Goal: Task Accomplishment & Management: Complete application form

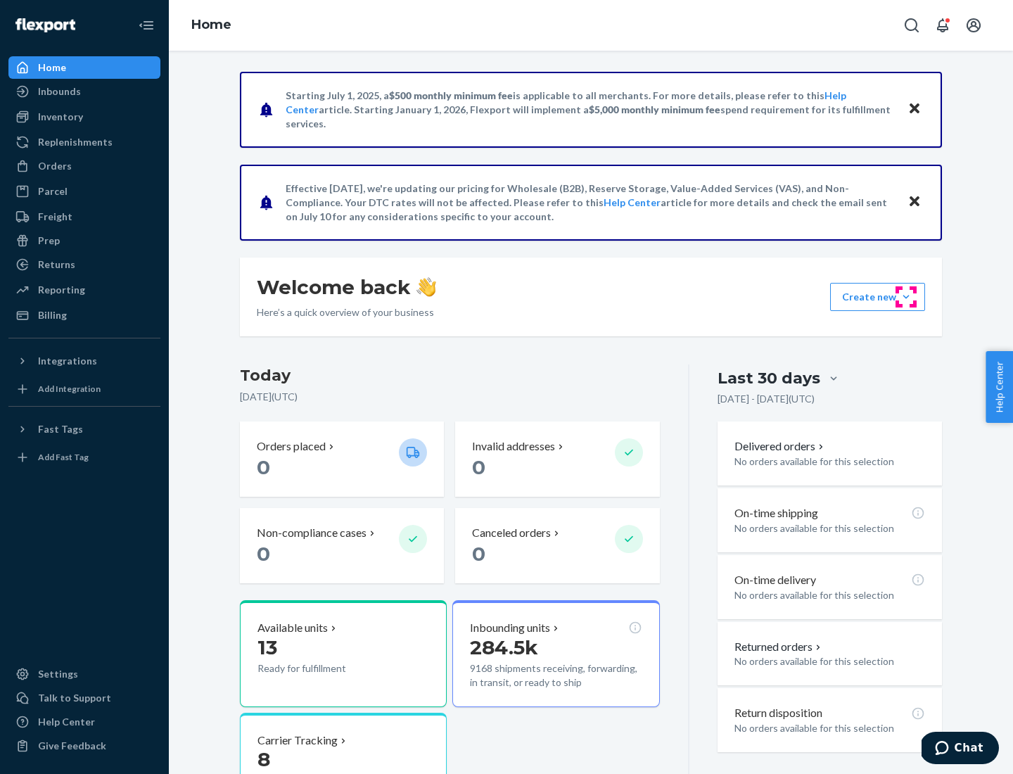
click at [906, 297] on button "Create new Create new inbound Create new order Create new product" at bounding box center [877, 297] width 95 height 28
click at [84, 91] on div "Inbounds" at bounding box center [84, 92] width 149 height 20
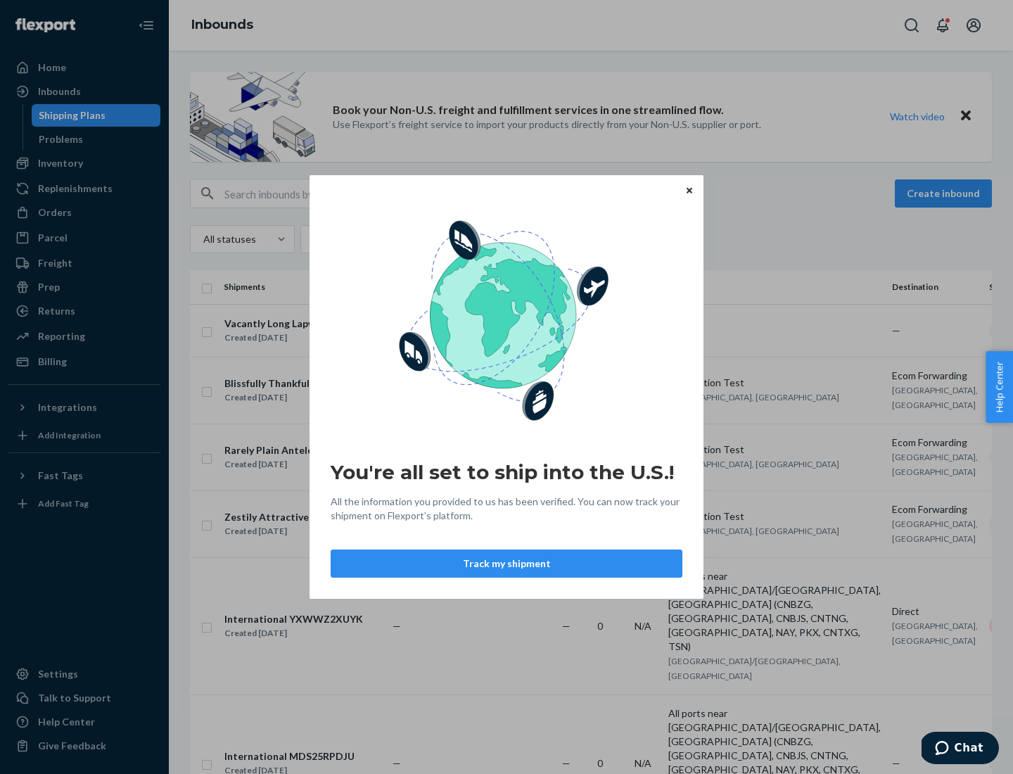
click at [84, 163] on div "You're all set to ship into the U.S.! All the information you provided to us ha…" at bounding box center [506, 387] width 1013 height 774
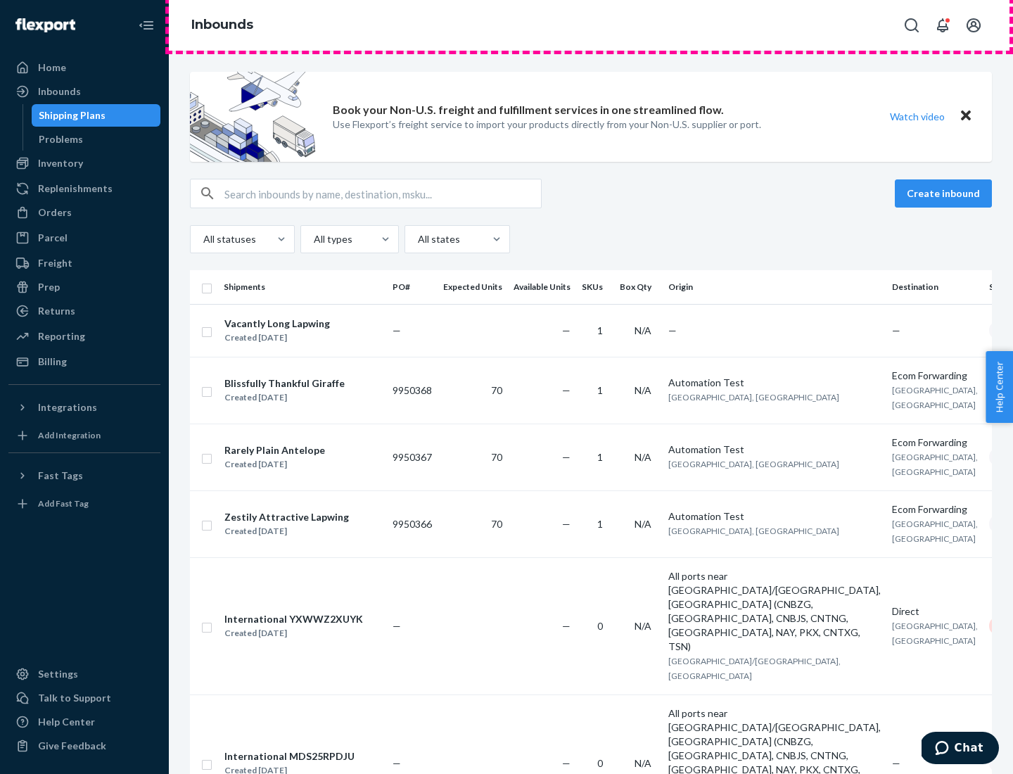
click at [591, 25] on div "Inbounds" at bounding box center [591, 25] width 844 height 51
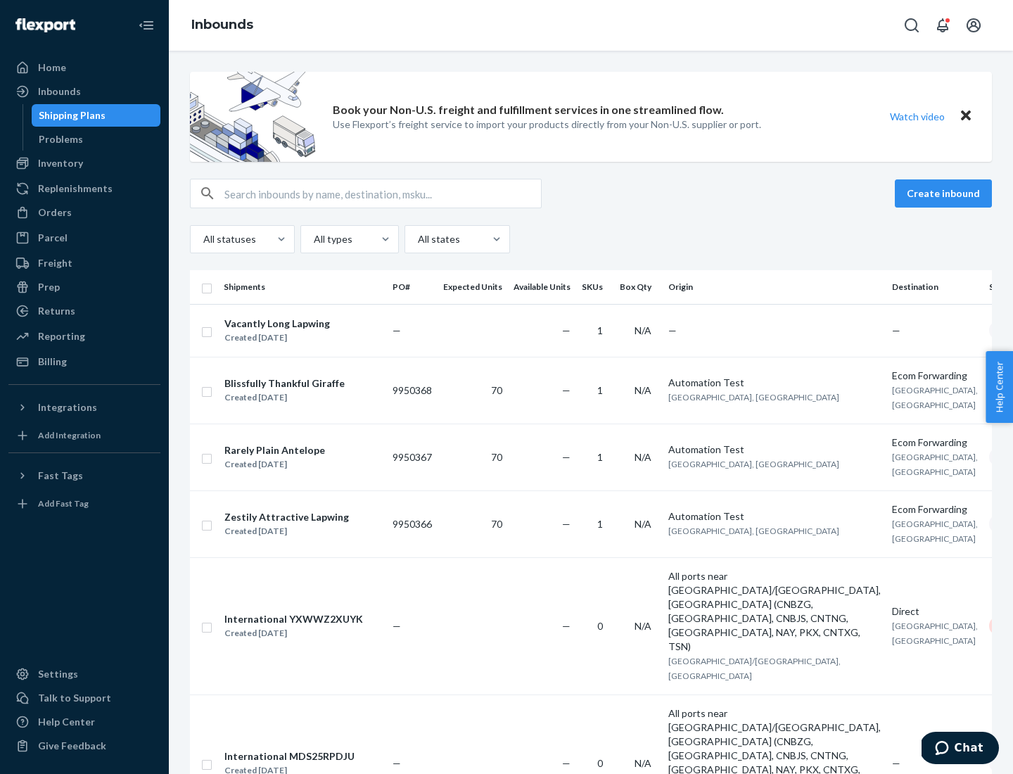
click at [591, 239] on div "All statuses All types All states" at bounding box center [591, 239] width 802 height 28
click at [70, 115] on div "Shipping Plans" at bounding box center [72, 115] width 67 height 14
click at [946, 194] on button "Create inbound" at bounding box center [943, 193] width 97 height 28
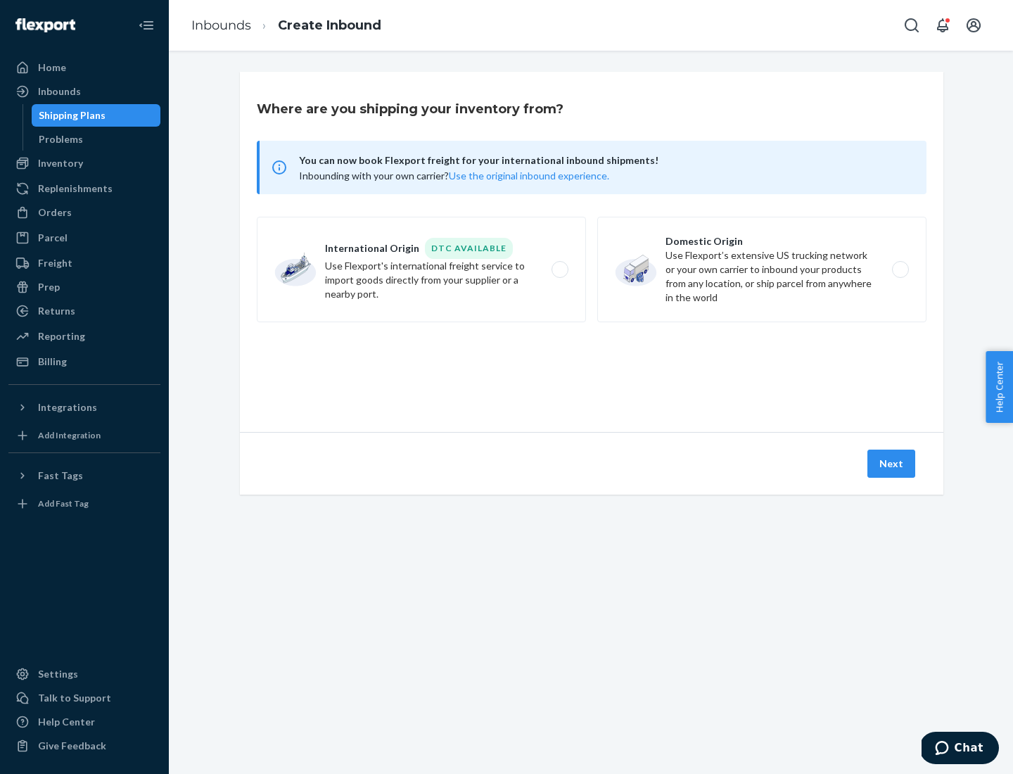
click at [422, 270] on label "International Origin DTC Available Use Flexport's international freight service…" at bounding box center [421, 270] width 329 height 106
click at [559, 270] on input "International Origin DTC Available Use Flexport's international freight service…" at bounding box center [563, 269] width 9 height 9
radio input "true"
click at [592, 368] on icon at bounding box center [592, 368] width 56 height 56
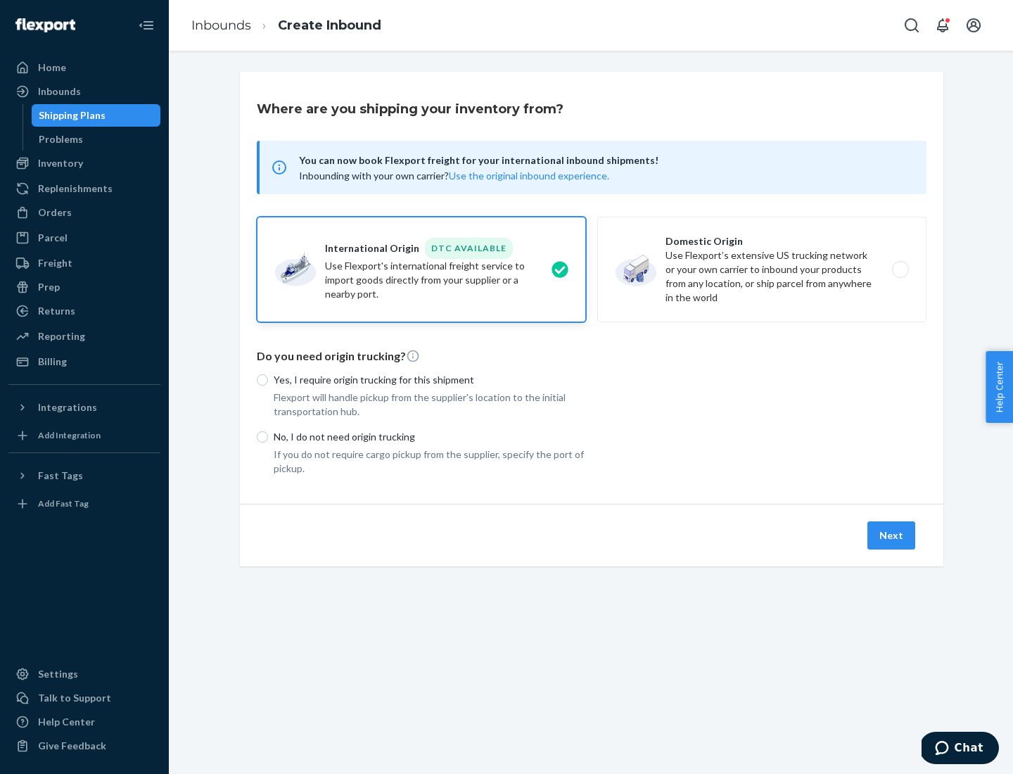
click at [430, 379] on p "Yes, I require origin trucking for this shipment" at bounding box center [430, 380] width 312 height 14
click at [268, 379] on input "Yes, I require origin trucking for this shipment" at bounding box center [262, 379] width 11 height 11
radio input "true"
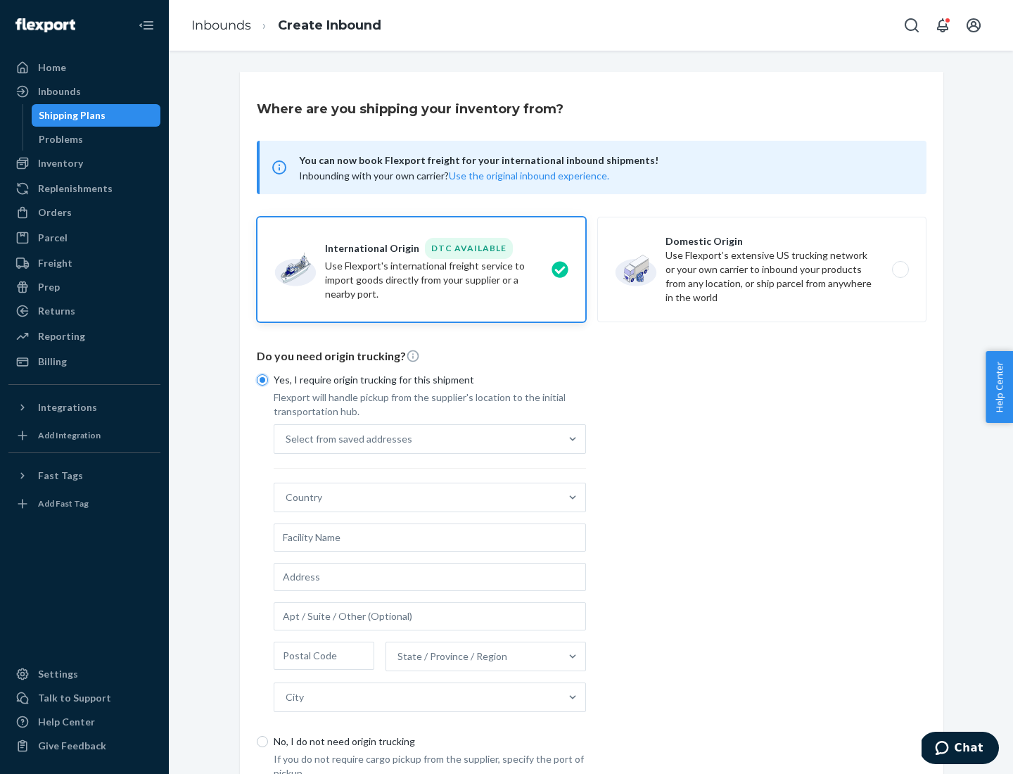
scroll to position [27, 0]
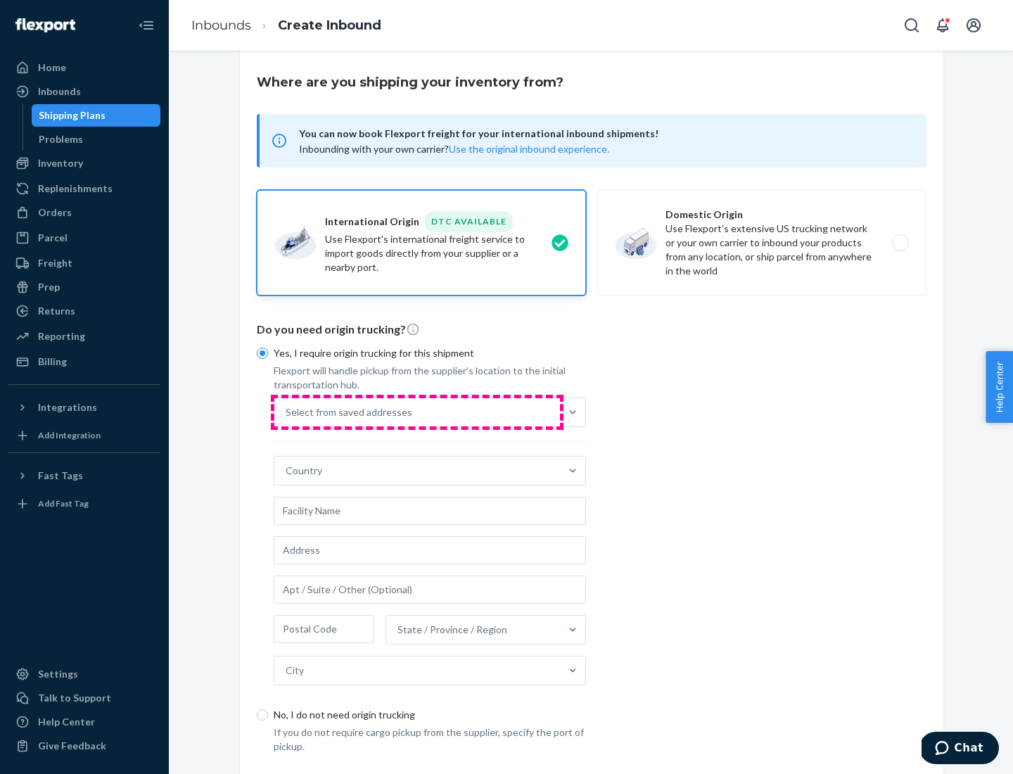
click at [417, 412] on div "Select from saved addresses" at bounding box center [417, 412] width 286 height 28
click at [287, 412] on input "Select from saved addresses" at bounding box center [286, 412] width 1 height 14
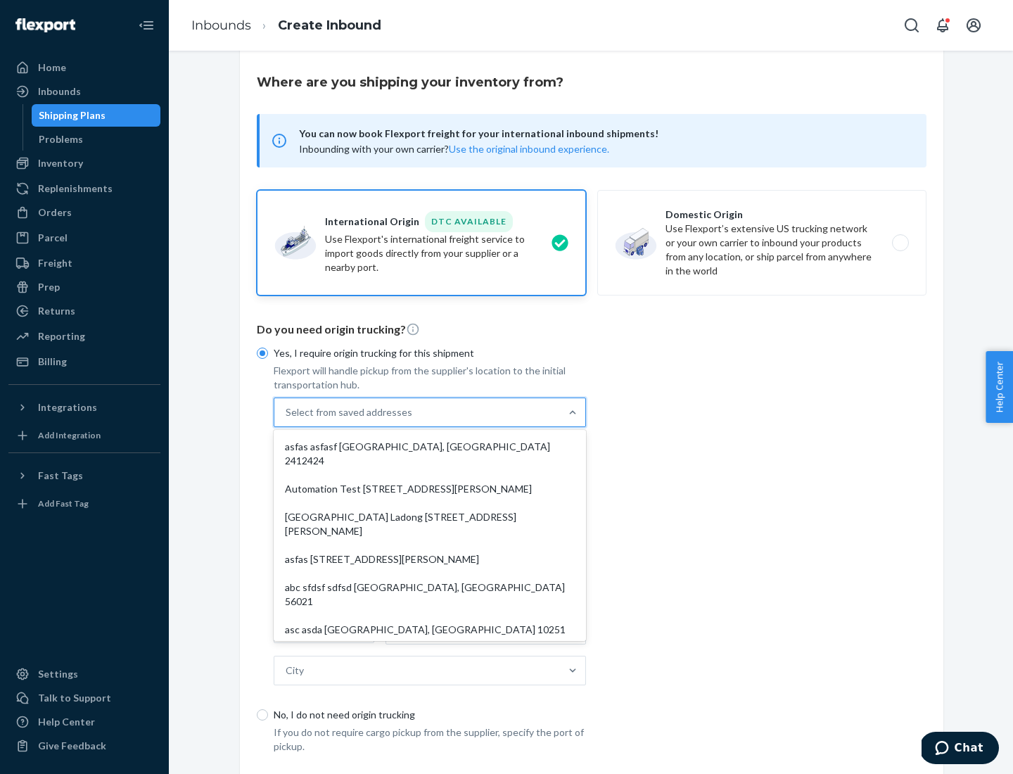
scroll to position [61, 0]
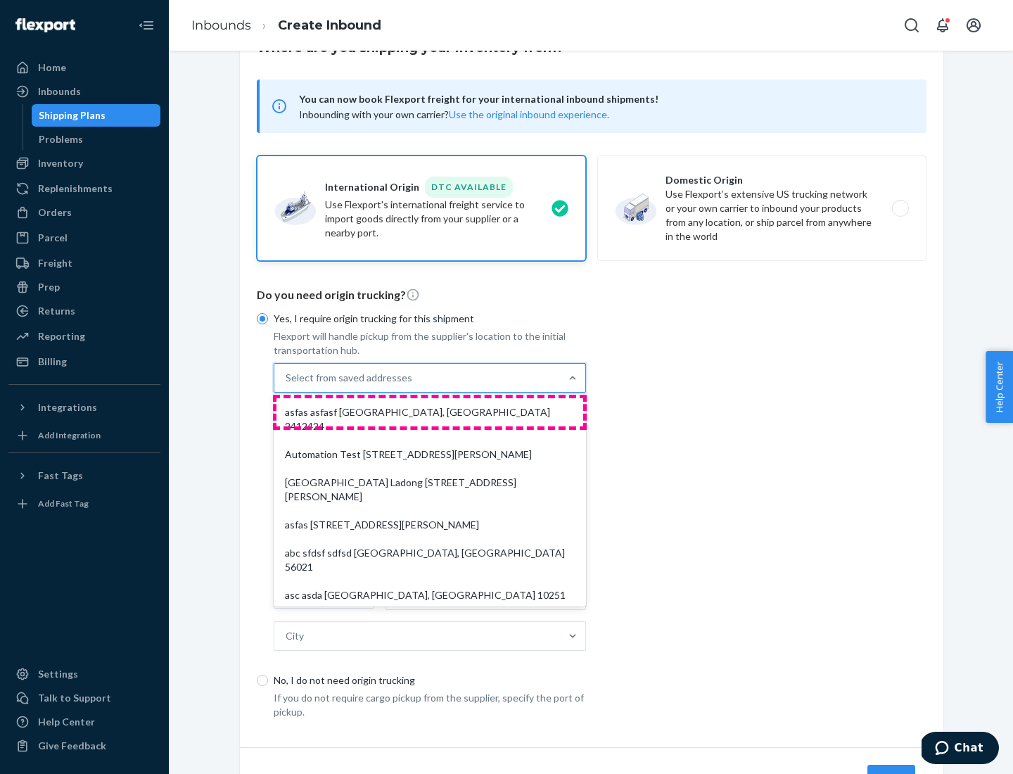
click at [430, 412] on div "asfas asfasf [GEOGRAPHIC_DATA], [GEOGRAPHIC_DATA] 2412424" at bounding box center [430, 419] width 307 height 42
click at [287, 385] on input "option asfas asfasf [GEOGRAPHIC_DATA], [GEOGRAPHIC_DATA] 2412424 focused, 1 of …" at bounding box center [286, 378] width 1 height 14
type input "asfas"
type input "asfasf"
type input "2412424"
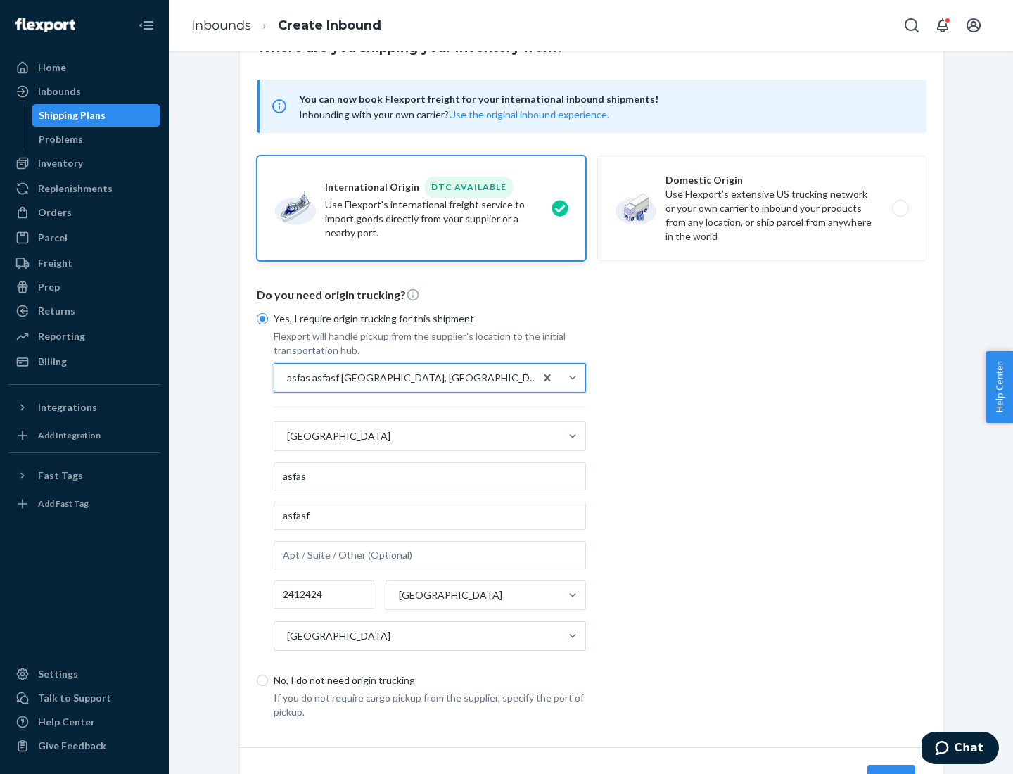
scroll to position [131, 0]
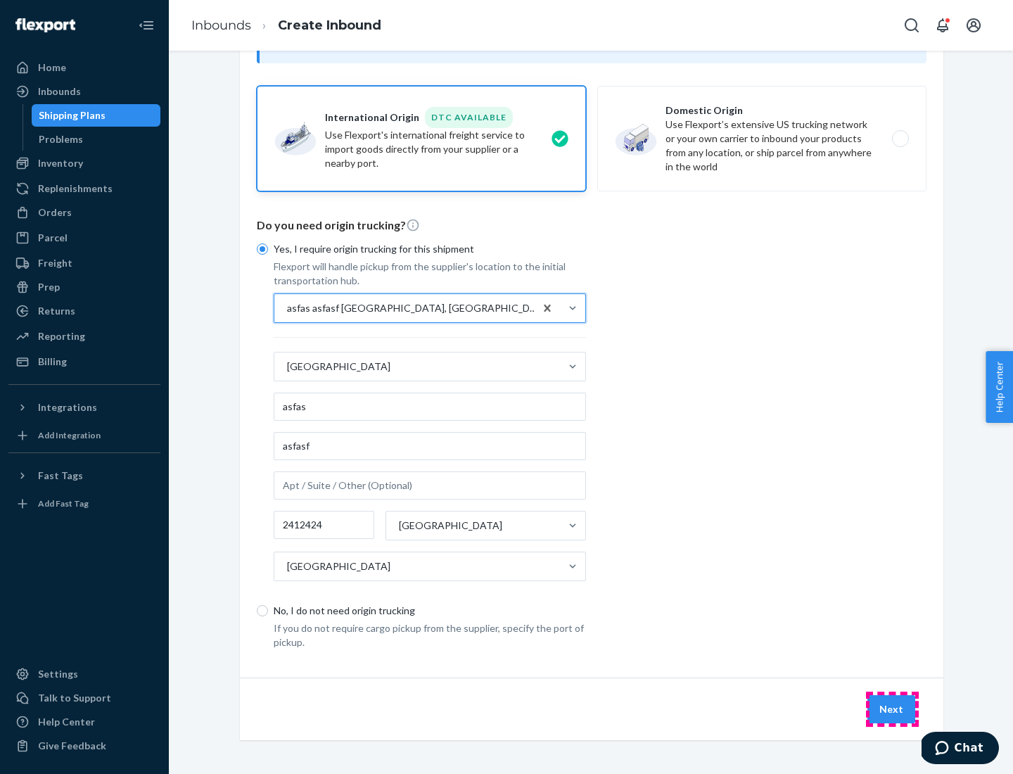
click at [892, 709] on button "Next" at bounding box center [892, 709] width 48 height 28
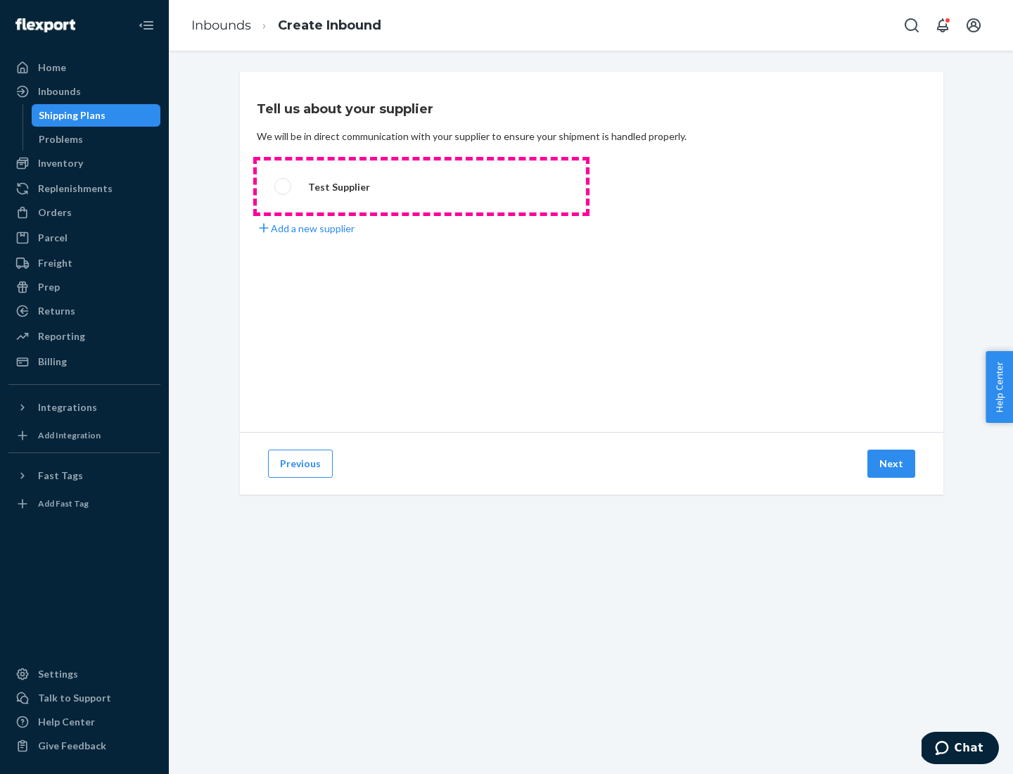
click at [422, 186] on label "Test Supplier" at bounding box center [421, 186] width 329 height 52
click at [284, 186] on input "Test Supplier" at bounding box center [278, 186] width 9 height 9
radio input "true"
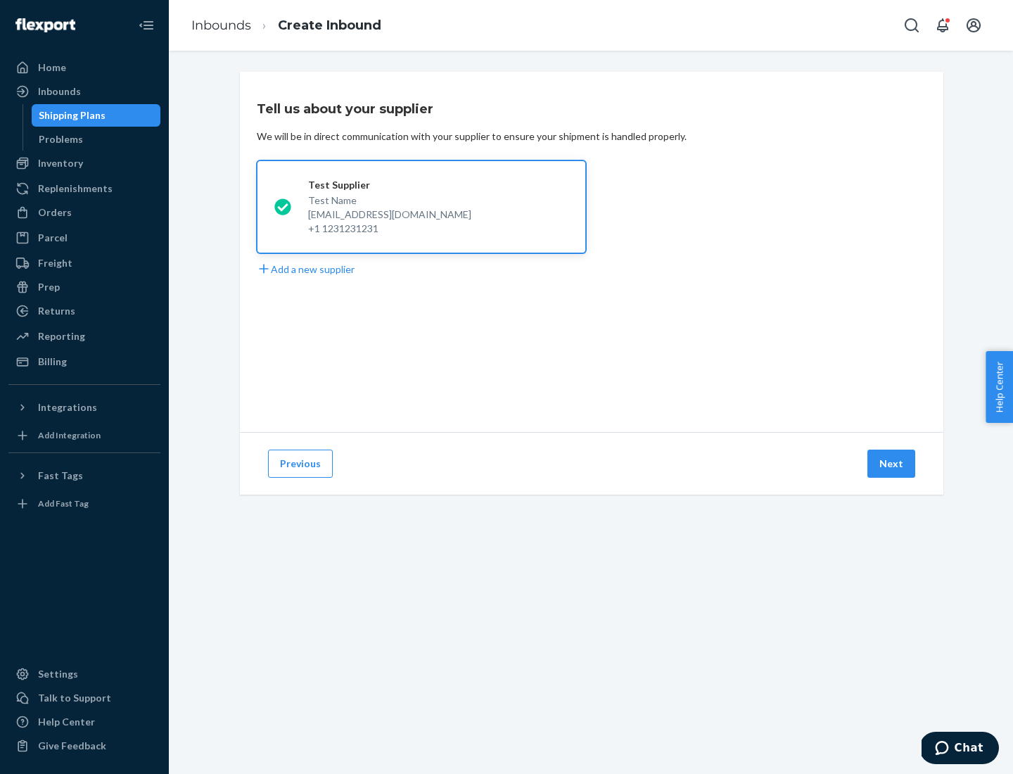
click at [892, 464] on button "Next" at bounding box center [892, 464] width 48 height 28
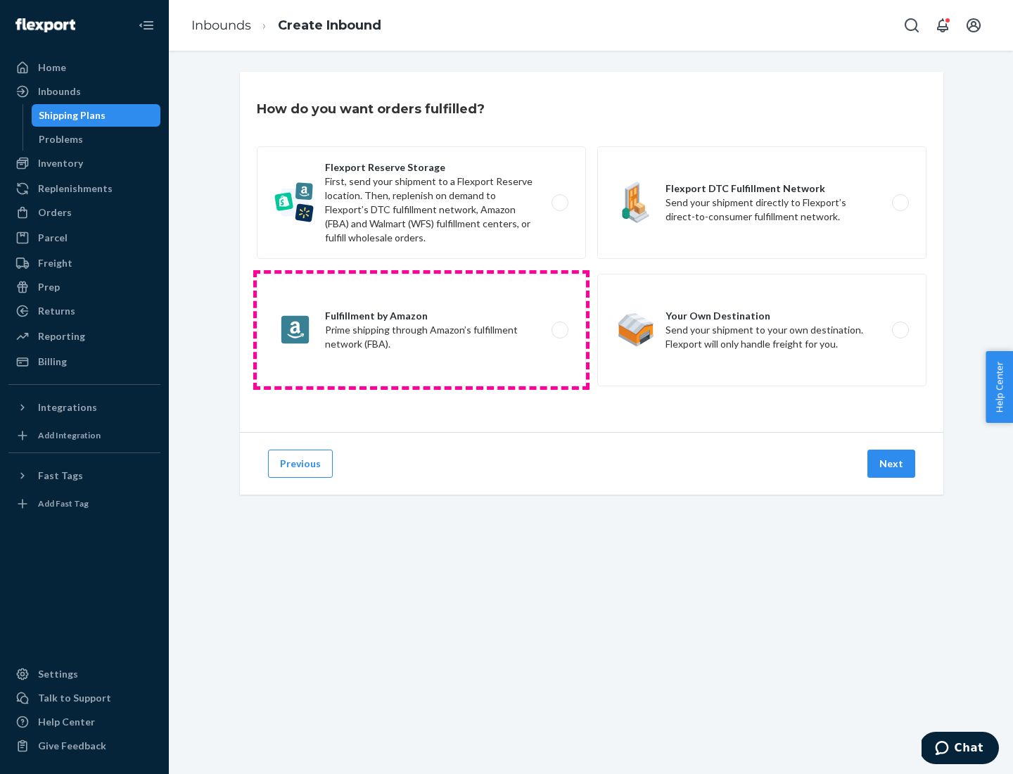
click at [422, 330] on label "Fulfillment by Amazon Prime shipping through Amazon’s fulfillment network (FBA)." at bounding box center [421, 330] width 329 height 113
click at [559, 330] on input "Fulfillment by Amazon Prime shipping through Amazon’s fulfillment network (FBA)." at bounding box center [563, 330] width 9 height 9
radio input "true"
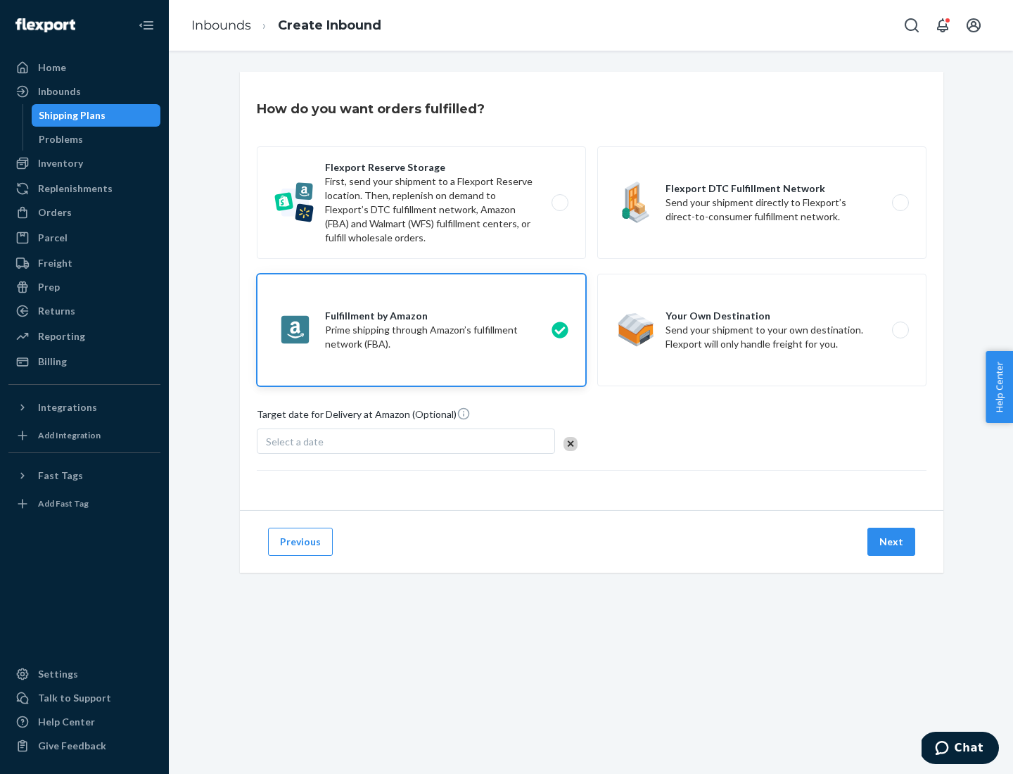
click at [892, 542] on button "Next" at bounding box center [892, 542] width 48 height 28
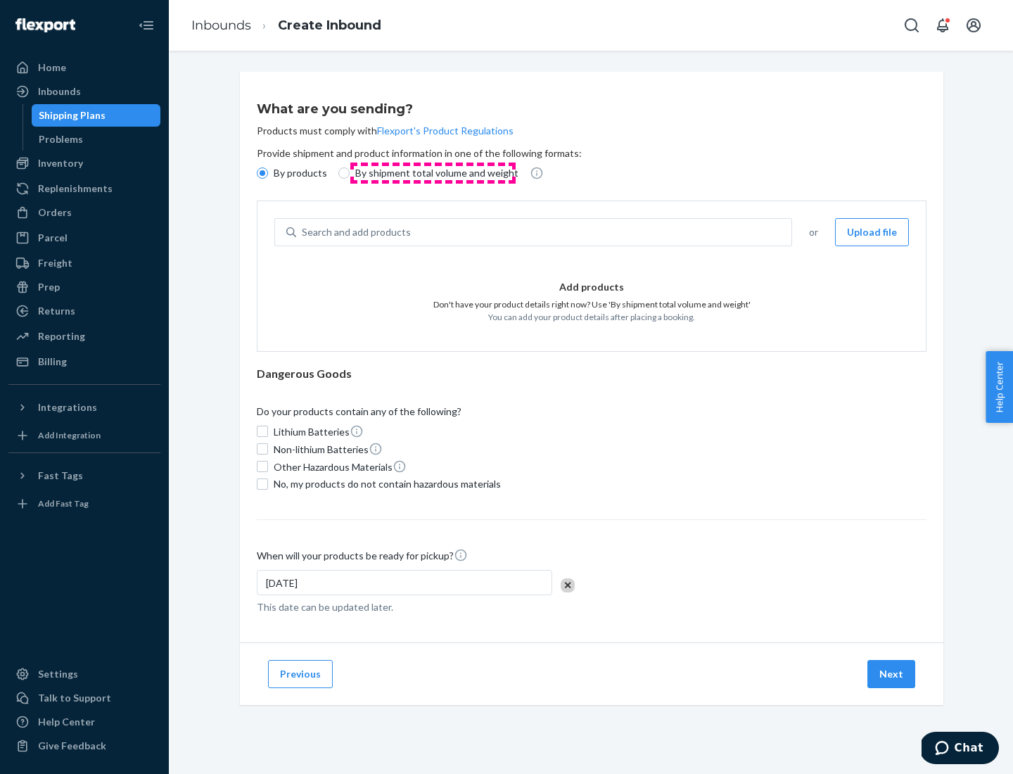
click at [433, 173] on p "By shipment total volume and weight" at bounding box center [436, 173] width 163 height 14
click at [350, 173] on input "By shipment total volume and weight" at bounding box center [343, 172] width 11 height 11
radio input "true"
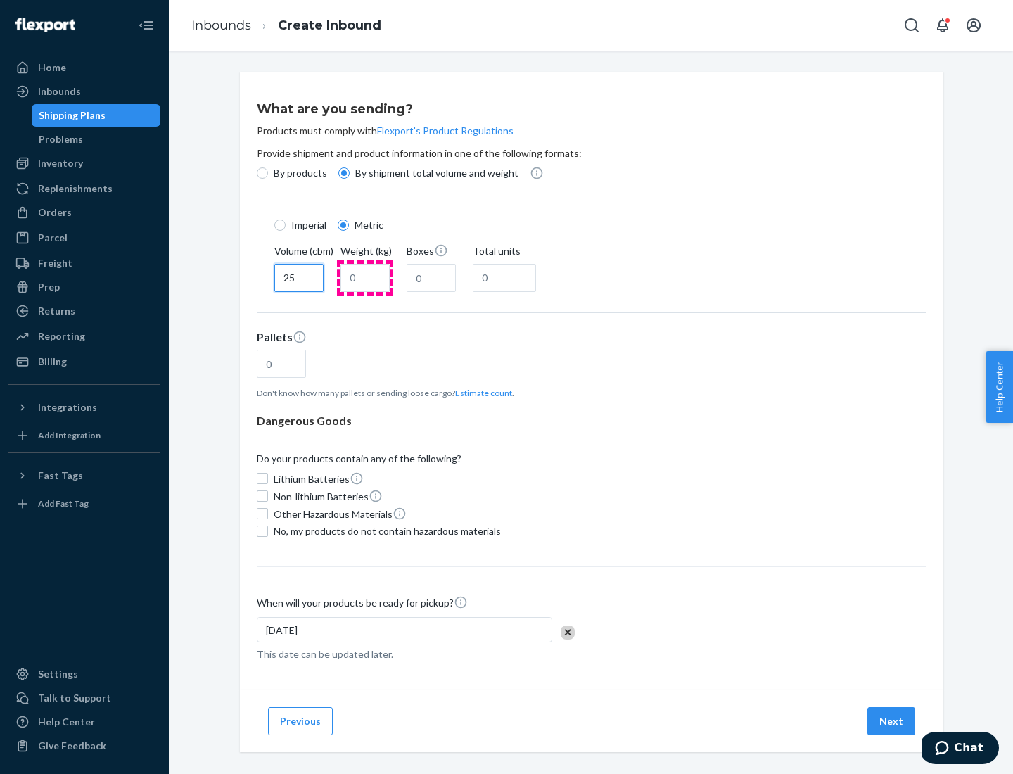
type input "25"
type input "100"
type input "50"
type input "500"
click at [481, 393] on button "Estimate count" at bounding box center [483, 393] width 57 height 12
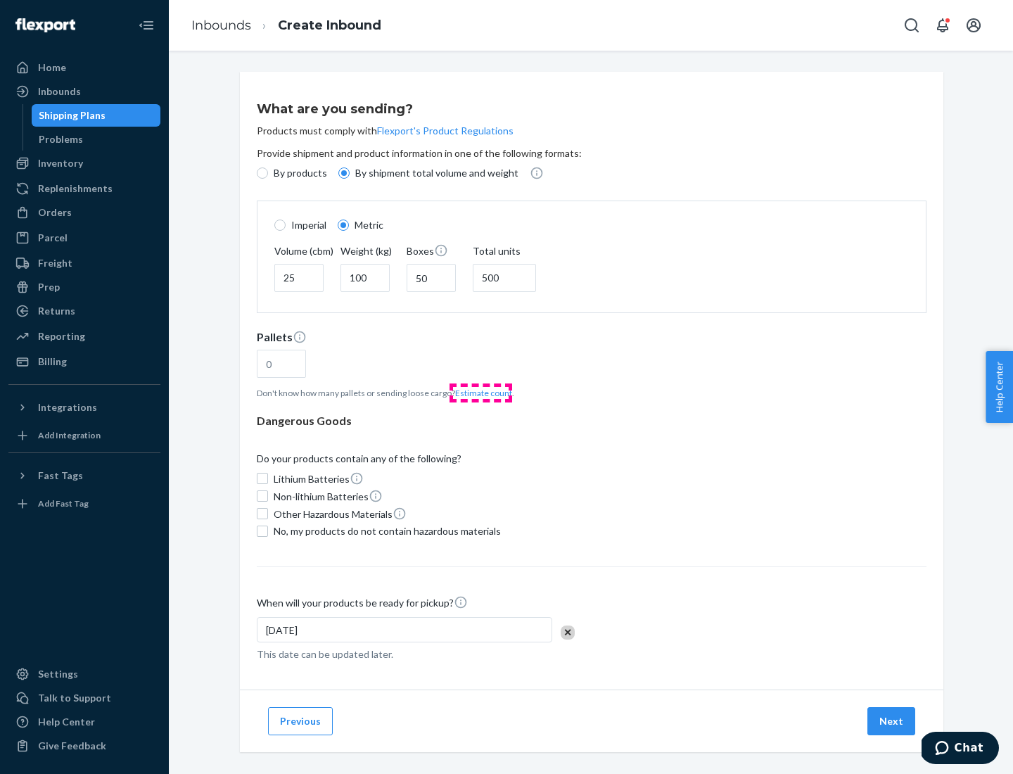
type input "16"
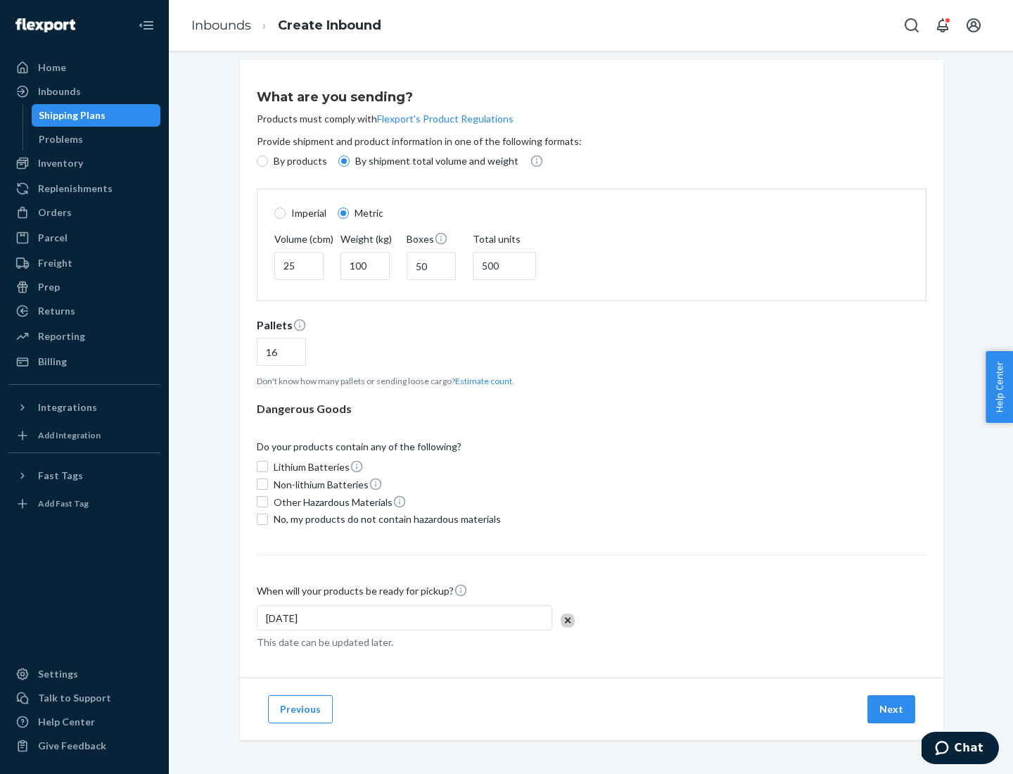
click at [385, 519] on span "No, my products do not contain hazardous materials" at bounding box center [387, 519] width 227 height 14
click at [268, 519] on input "No, my products do not contain hazardous materials" at bounding box center [262, 519] width 11 height 11
checkbox input "true"
click at [892, 709] on button "Next" at bounding box center [892, 709] width 48 height 28
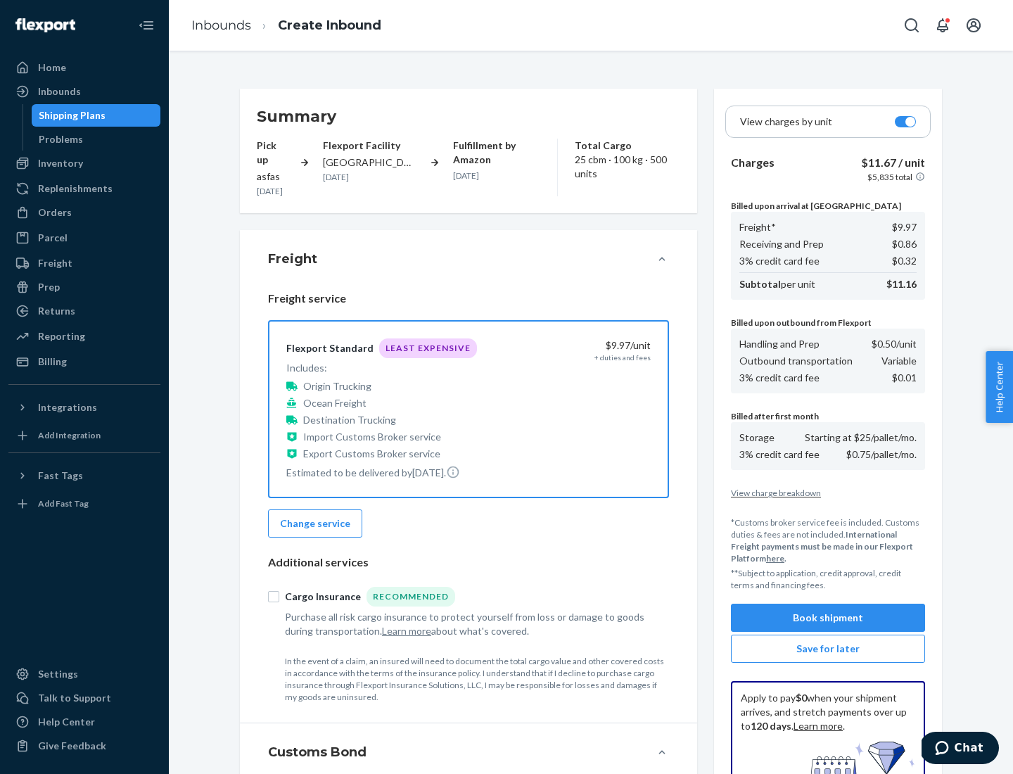
scroll to position [205, 0]
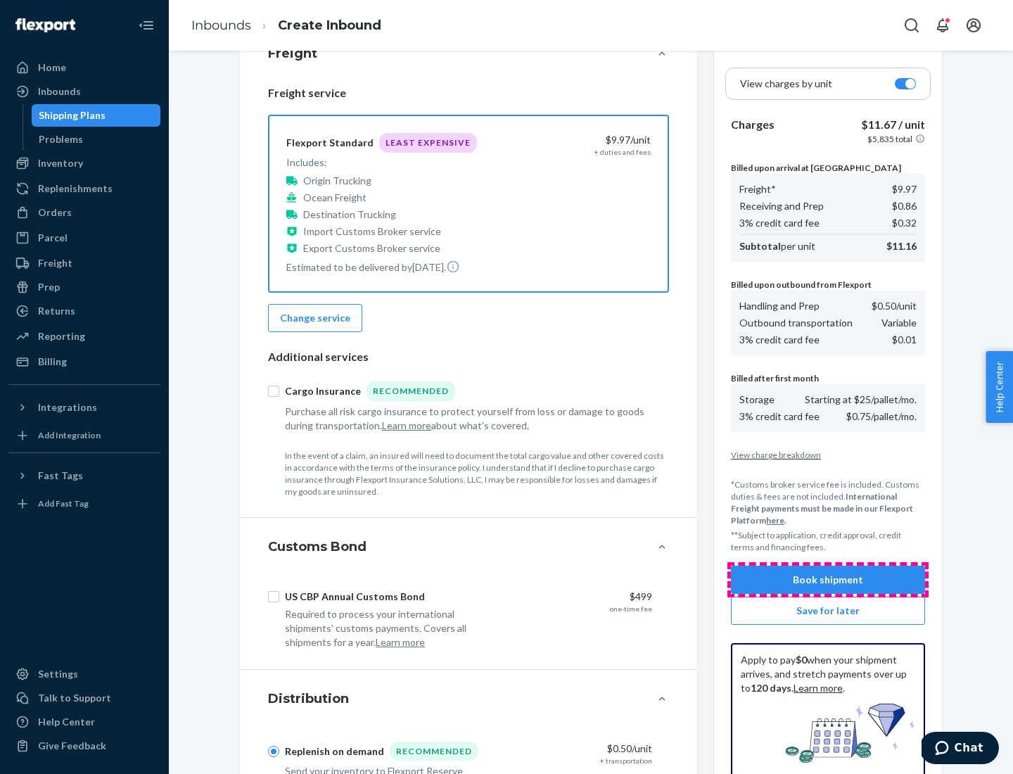
click at [828, 580] on button "Book shipment" at bounding box center [828, 580] width 194 height 28
